Goal: Go to known website: Access a specific website the user already knows

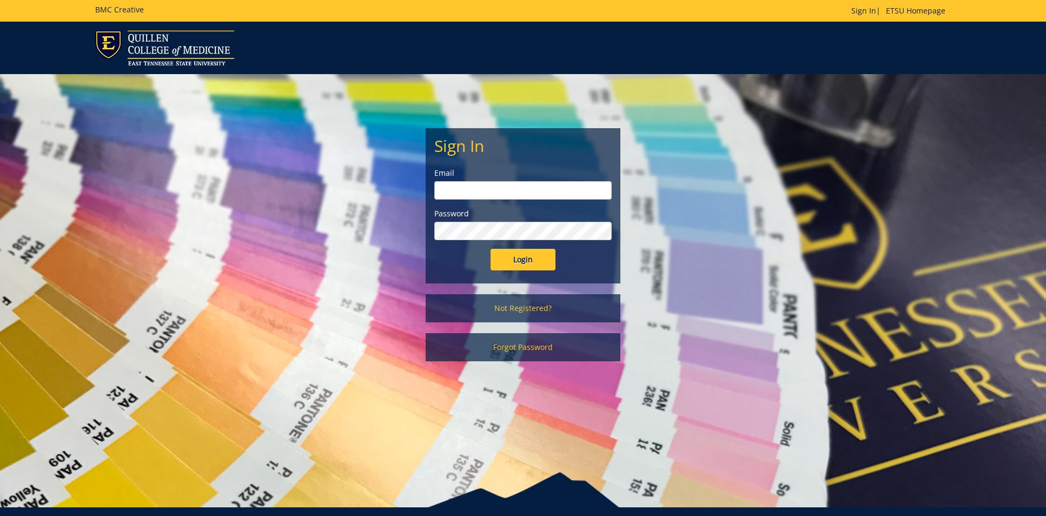
type input "ares@etsu.edu"
click at [516, 261] on input "Login" at bounding box center [523, 260] width 65 height 22
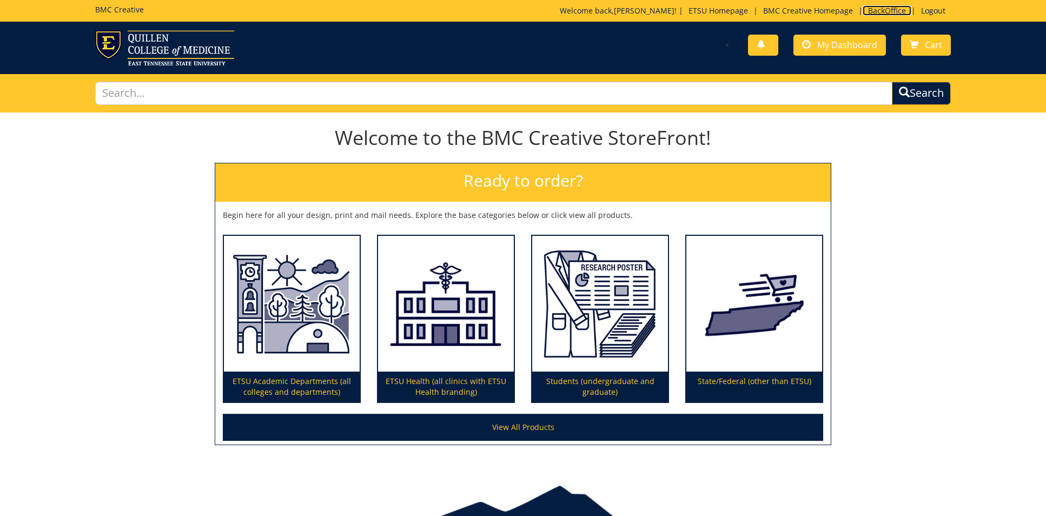
click at [876, 8] on link "BackOffice" at bounding box center [887, 10] width 49 height 10
